Goal: Information Seeking & Learning: Find contact information

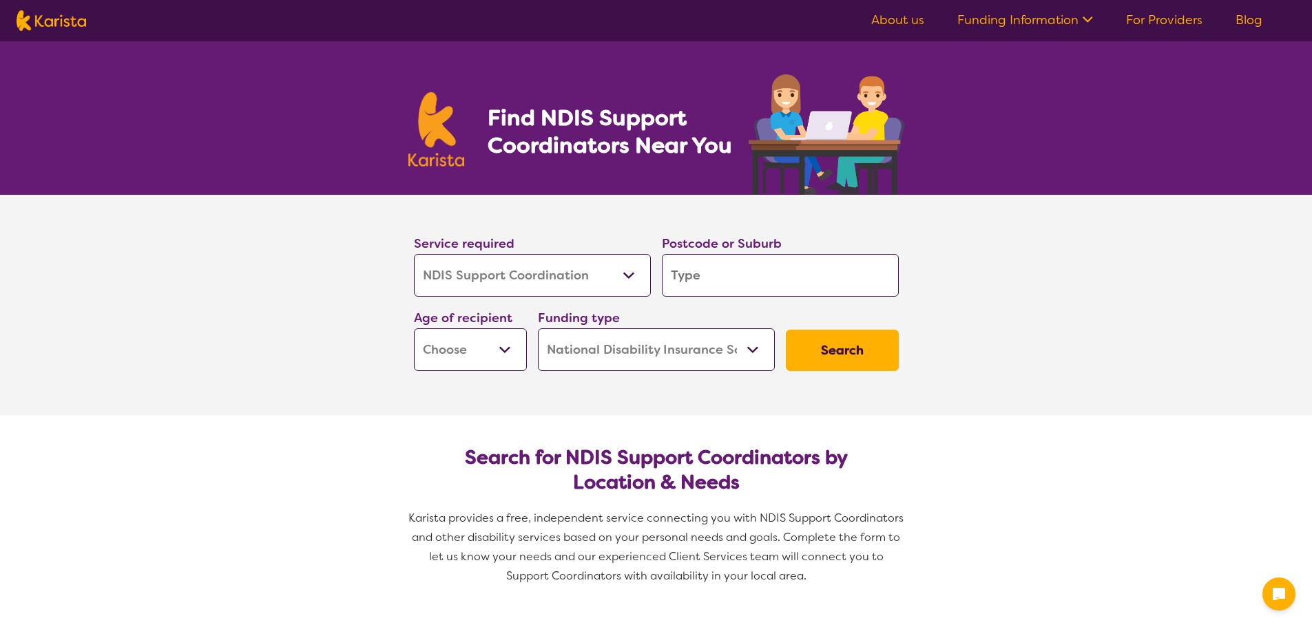
select select "NDIS Support Coordination"
select select "NDIS"
select select "NDIS Support Coordination"
select select "NDIS"
click at [559, 284] on select "Allied Health Assistant Assessment ([MEDICAL_DATA] or [MEDICAL_DATA]) Behaviour…" at bounding box center [532, 275] width 237 height 43
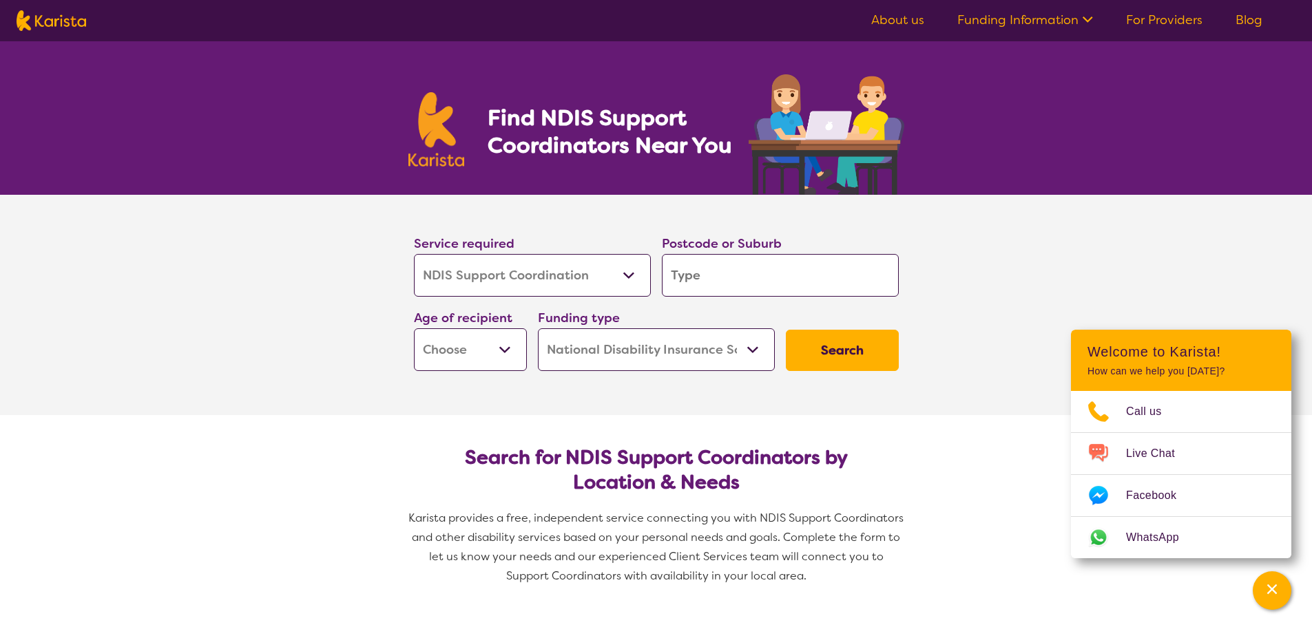
drag, startPoint x: 705, startPoint y: 325, endPoint x: 704, endPoint y: 280, distance: 45.5
click at [704, 323] on div "Funding type Home Care Package (HCP) National Disability Insurance Scheme (NDIS…" at bounding box center [656, 339] width 237 height 63
click at [704, 280] on input "search" at bounding box center [780, 275] width 237 height 43
click at [712, 282] on input "search" at bounding box center [780, 275] width 237 height 43
click at [742, 282] on input "search" at bounding box center [780, 275] width 237 height 43
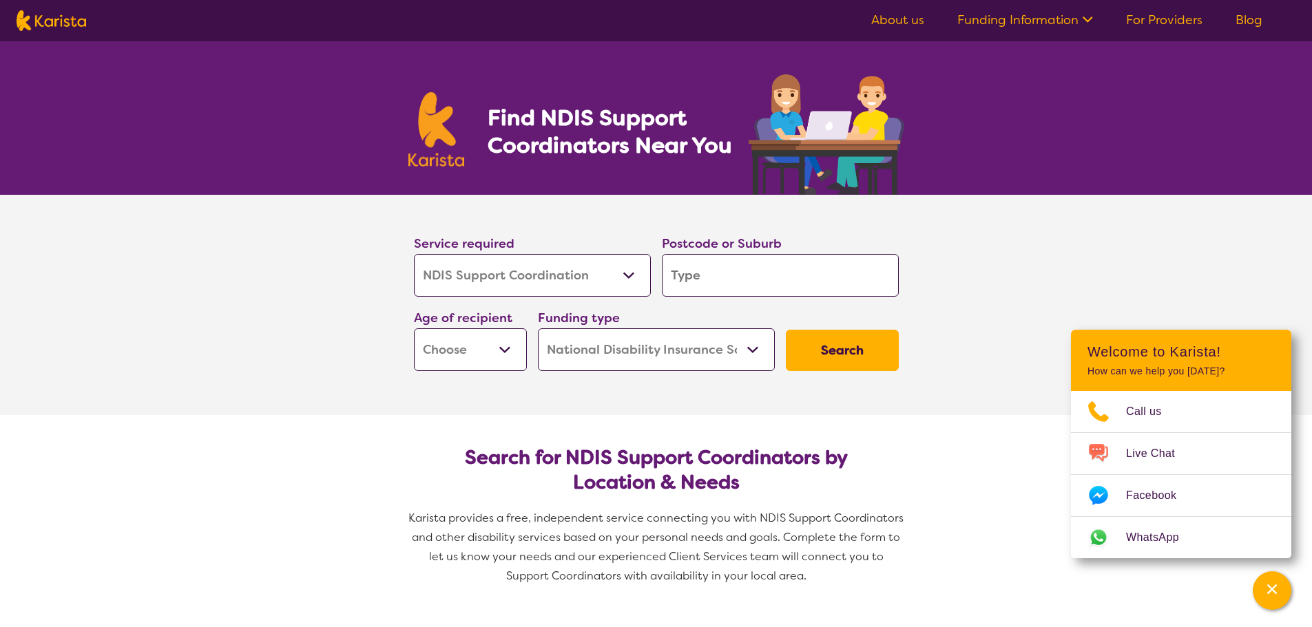
type input "4"
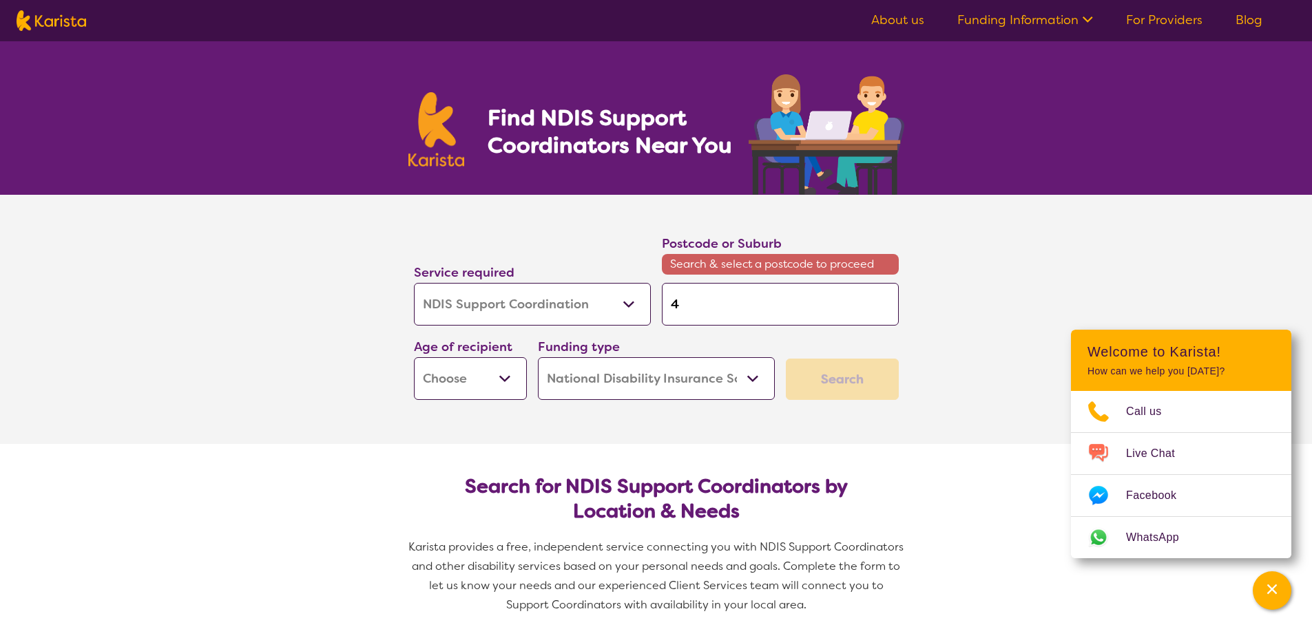
type input "43"
type input "430"
type input "4300"
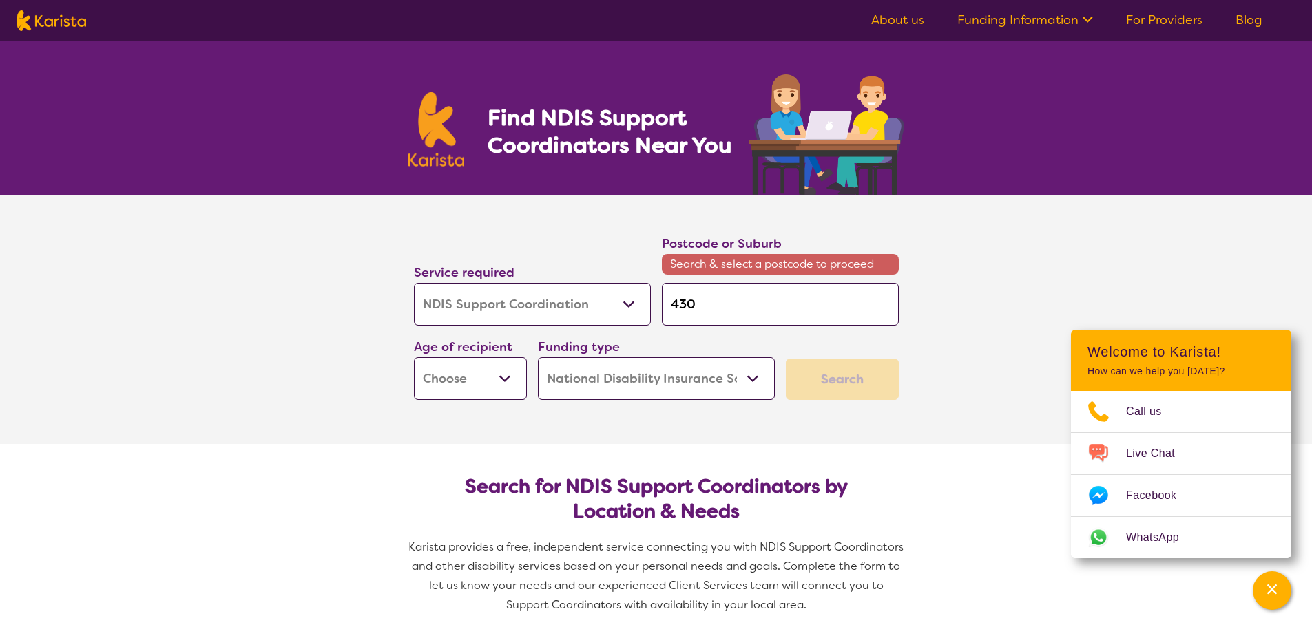
type input "4300"
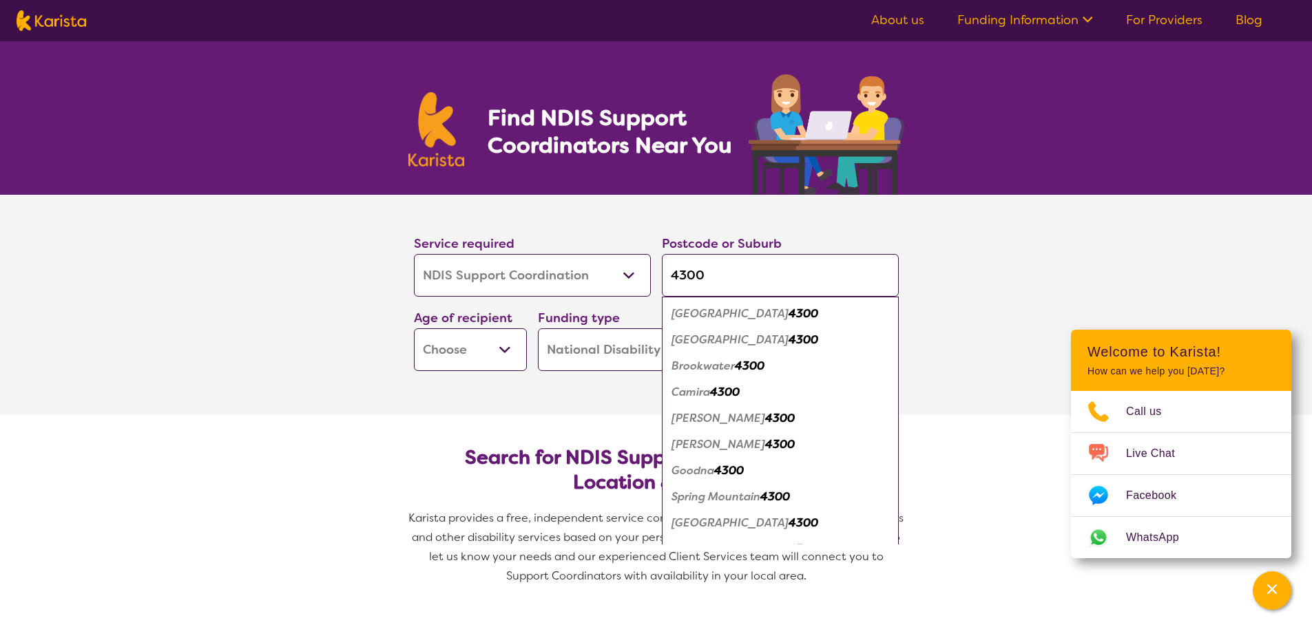
type input "4300"
click at [738, 472] on em "4300" at bounding box center [729, 471] width 30 height 14
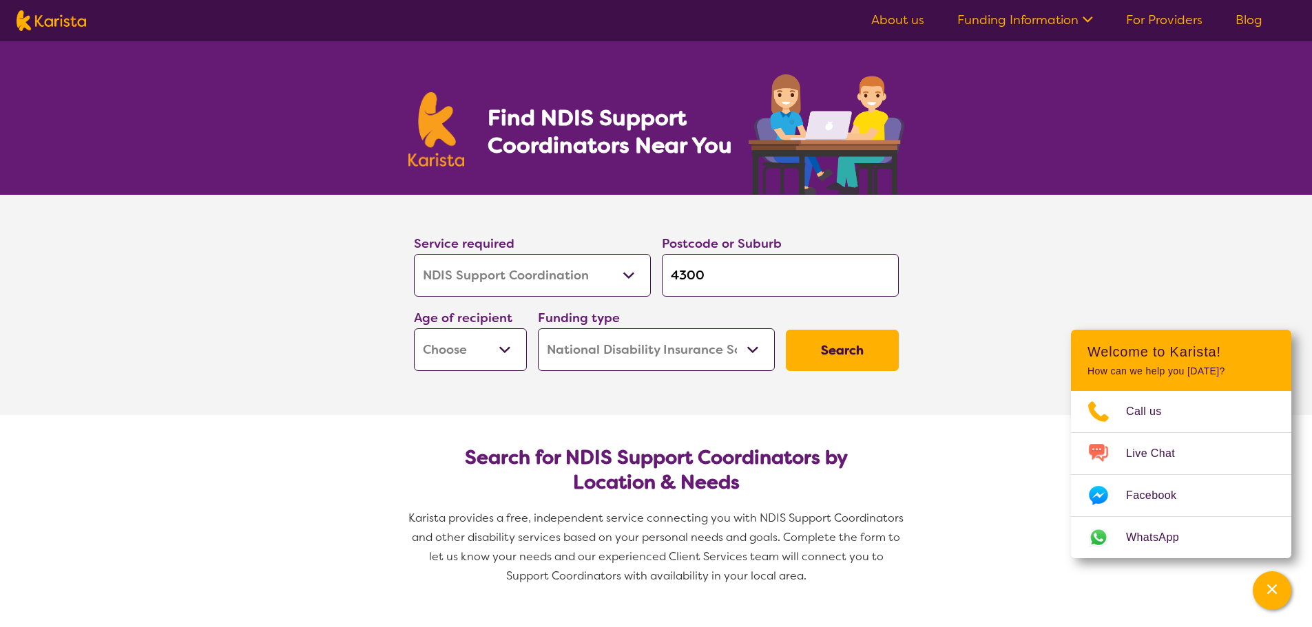
click at [490, 341] on select "Early Childhood - 0 to 9 Child - 10 to 11 Adolescent - 12 to 17 Adult - 18 to 6…" at bounding box center [470, 350] width 113 height 43
click at [627, 357] on select "Home Care Package (HCP) National Disability Insurance Scheme (NDIS) I don't know" at bounding box center [656, 350] width 237 height 43
click at [832, 357] on button "Search" at bounding box center [842, 350] width 113 height 41
click at [481, 351] on select "Early Childhood - 0 to 9 Child - 10 to 11 Adolescent - 12 to 17 Adult - 18 to 6…" at bounding box center [470, 350] width 113 height 43
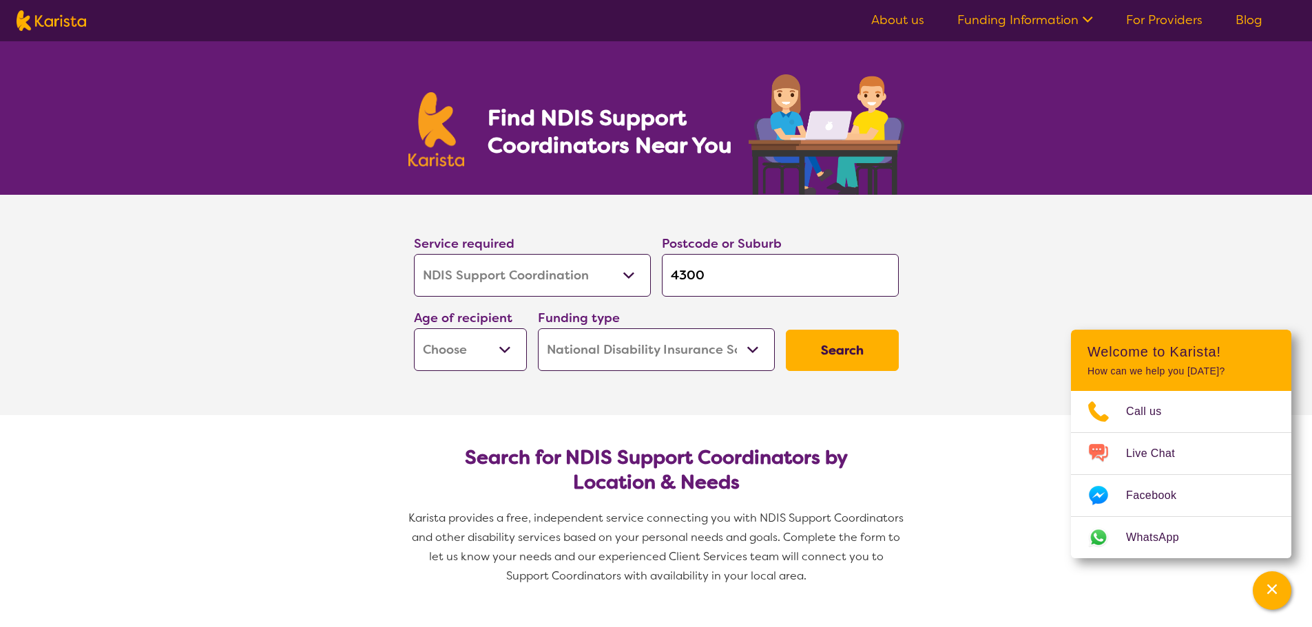
select select "AD"
click at [414, 329] on select "Early Childhood - 0 to 9 Child - 10 to 11 Adolescent - 12 to 17 Adult - 18 to 6…" at bounding box center [470, 350] width 113 height 43
select select "AD"
click at [864, 343] on button "Search" at bounding box center [842, 350] width 113 height 41
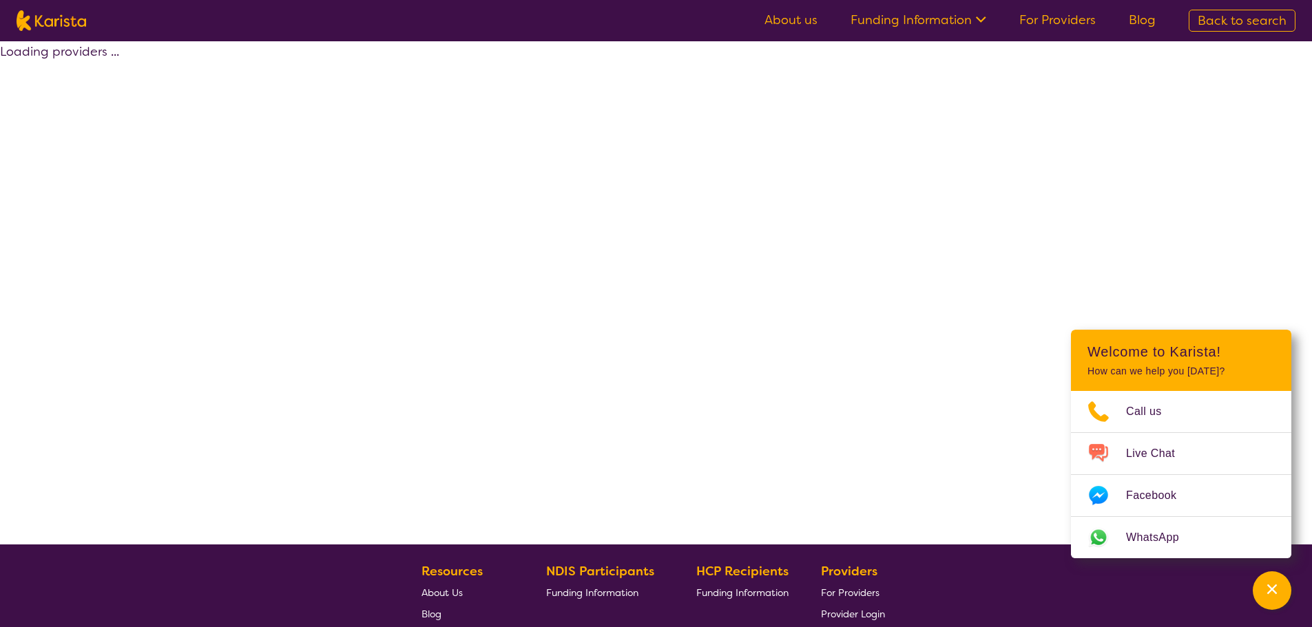
select select "by_score"
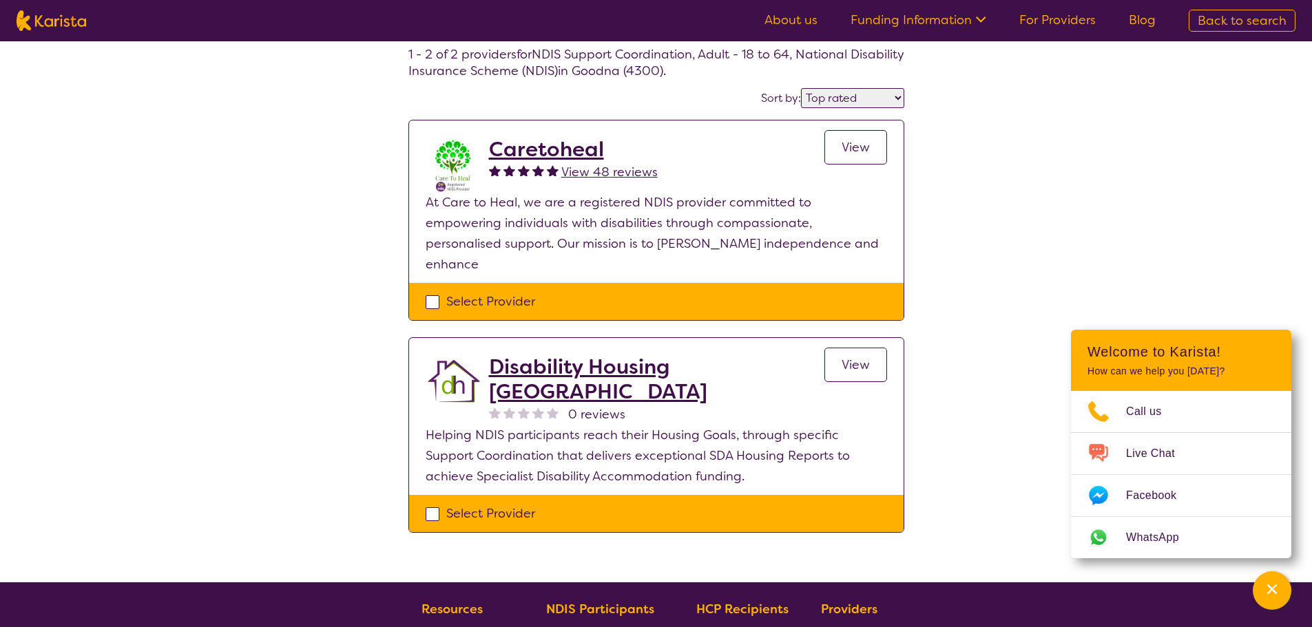
scroll to position [48, 0]
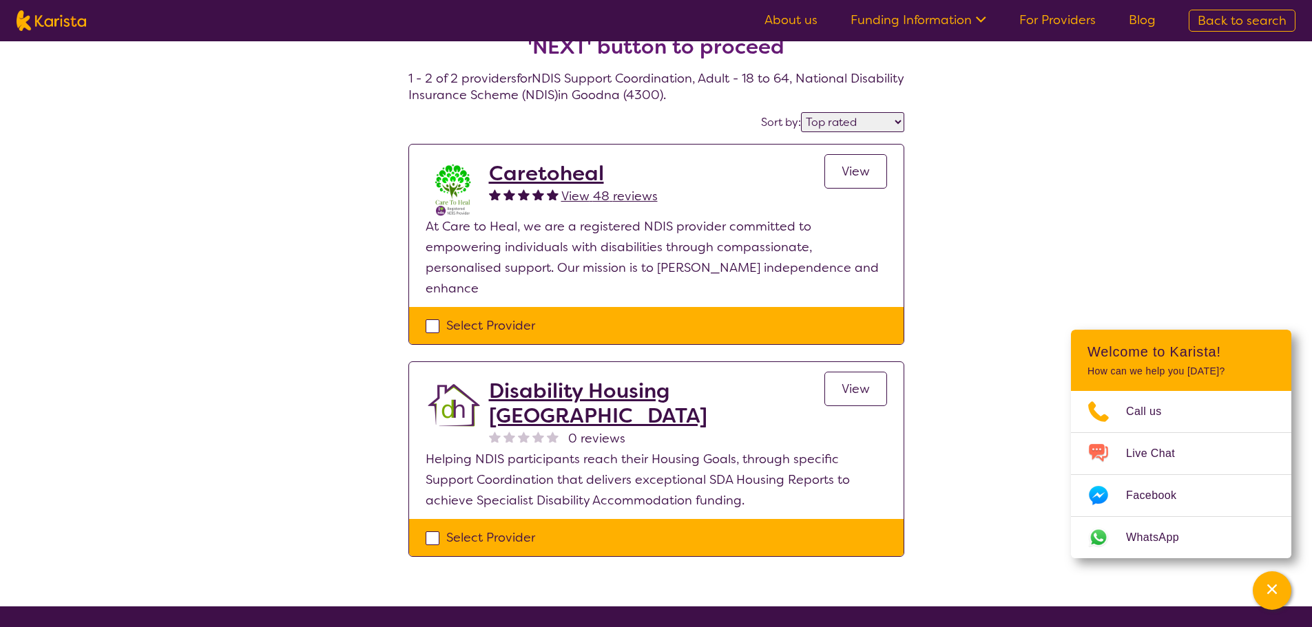
click at [569, 177] on h2 "Caretoheal" at bounding box center [573, 173] width 169 height 25
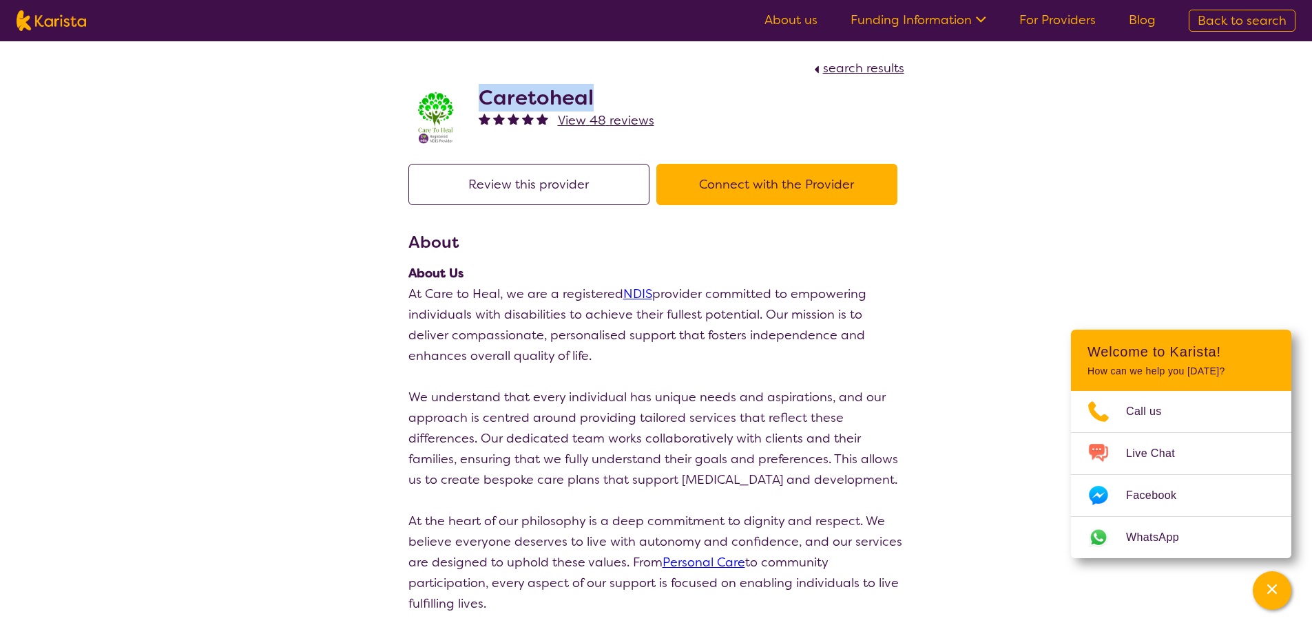
drag, startPoint x: 588, startPoint y: 96, endPoint x: 481, endPoint y: 94, distance: 106.8
click at [481, 94] on h2 "Caretoheal" at bounding box center [567, 97] width 176 height 25
copy h2 "Caretoheal"
